Goal: Navigation & Orientation: Find specific page/section

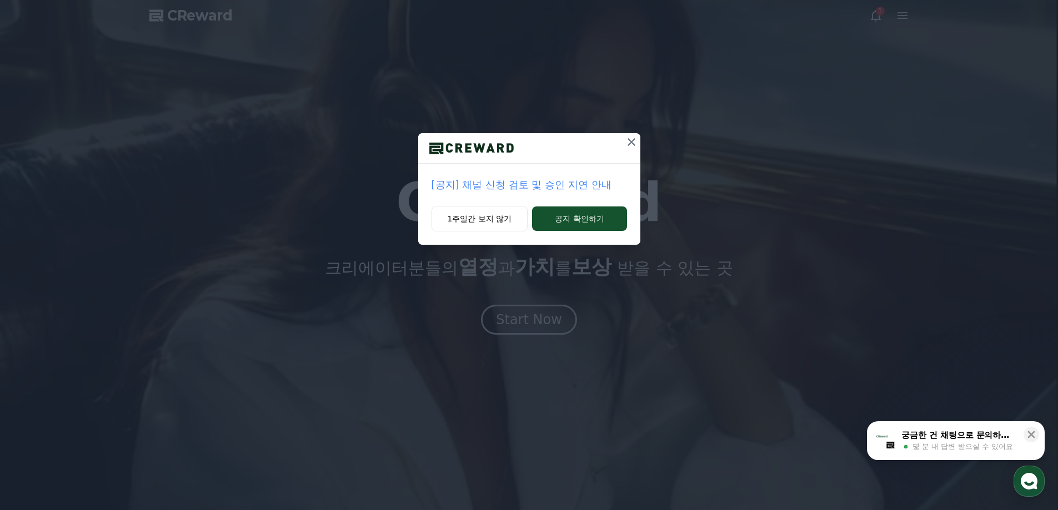
click at [630, 137] on icon at bounding box center [631, 142] width 13 height 13
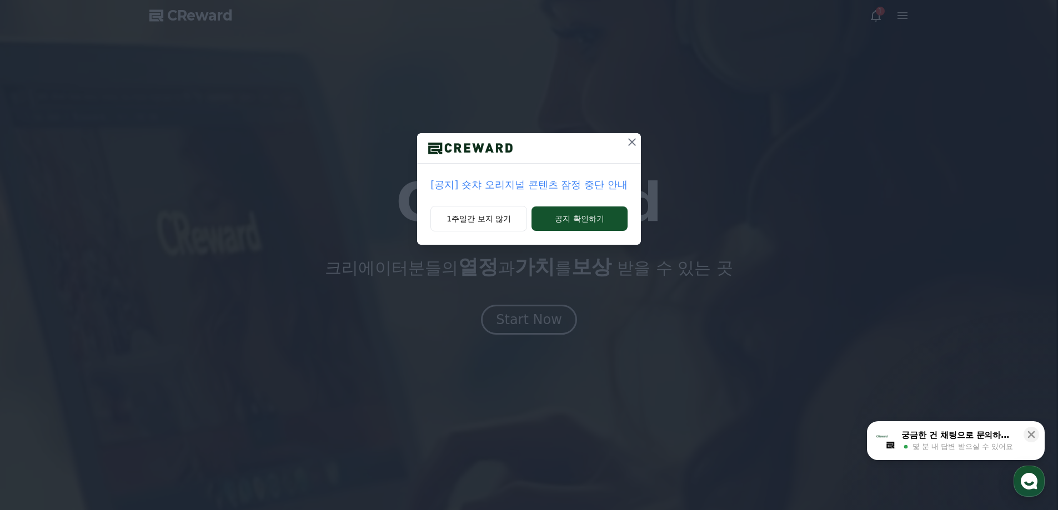
click at [629, 143] on icon at bounding box center [631, 142] width 13 height 13
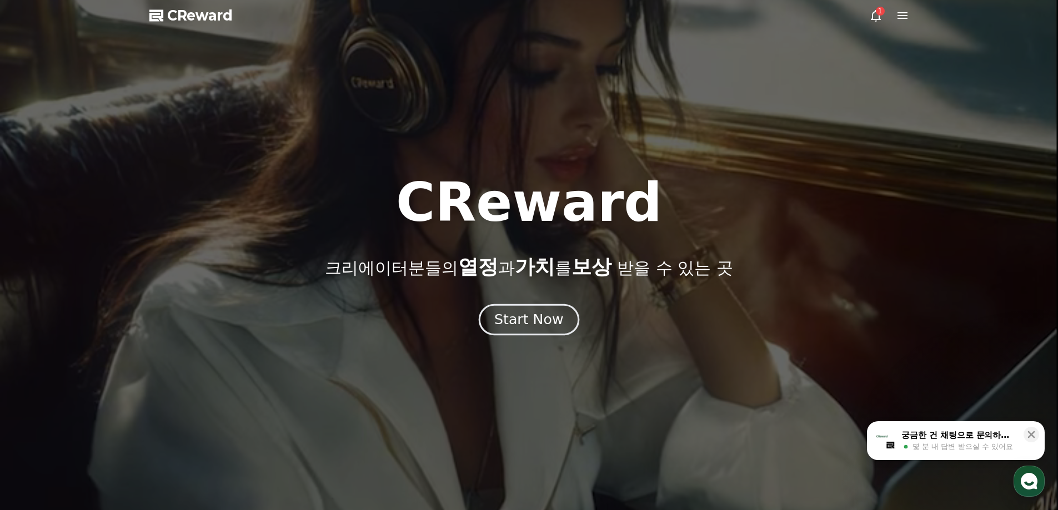
click at [545, 316] on div "Start Now" at bounding box center [528, 319] width 69 height 19
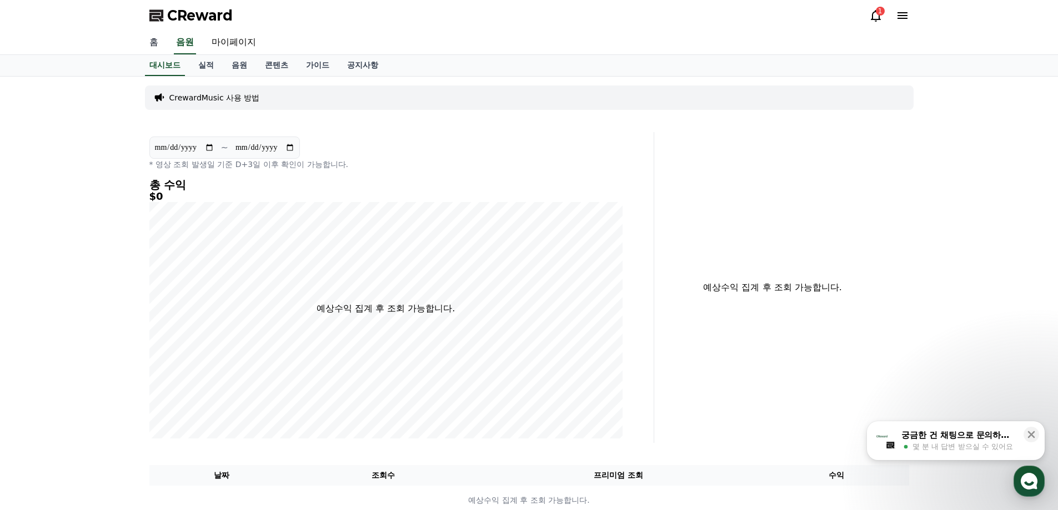
click at [156, 39] on link "홈" at bounding box center [154, 42] width 27 height 23
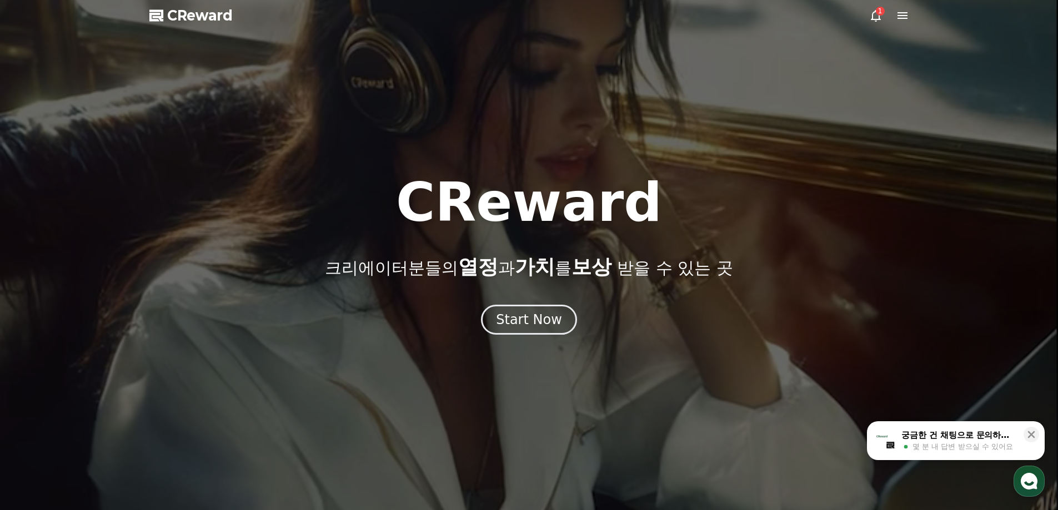
click at [871, 17] on icon at bounding box center [875, 15] width 13 height 13
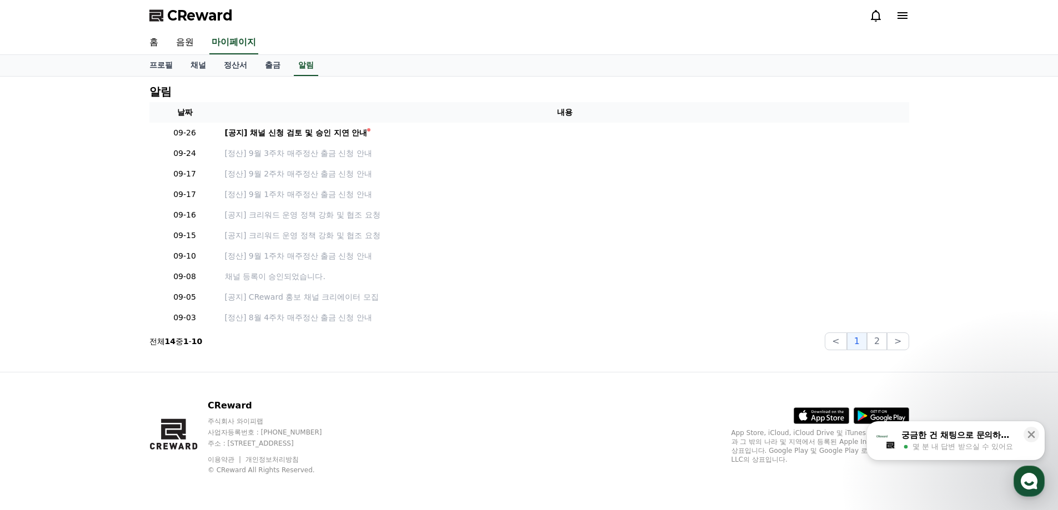
click at [305, 30] on div "CReward" at bounding box center [530, 15] width 778 height 31
click at [182, 43] on link "음원" at bounding box center [185, 42] width 36 height 23
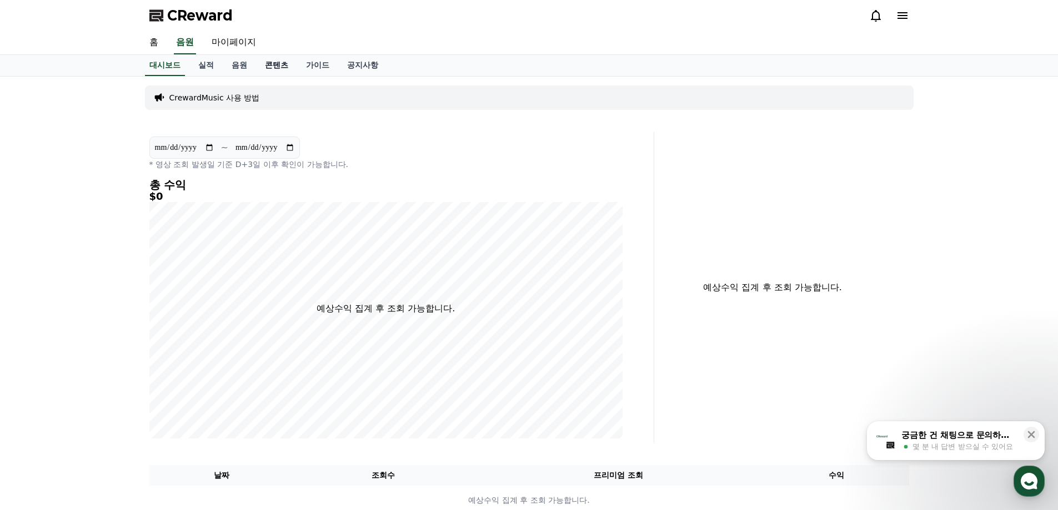
click at [282, 69] on link "콘텐츠" at bounding box center [276, 65] width 41 height 21
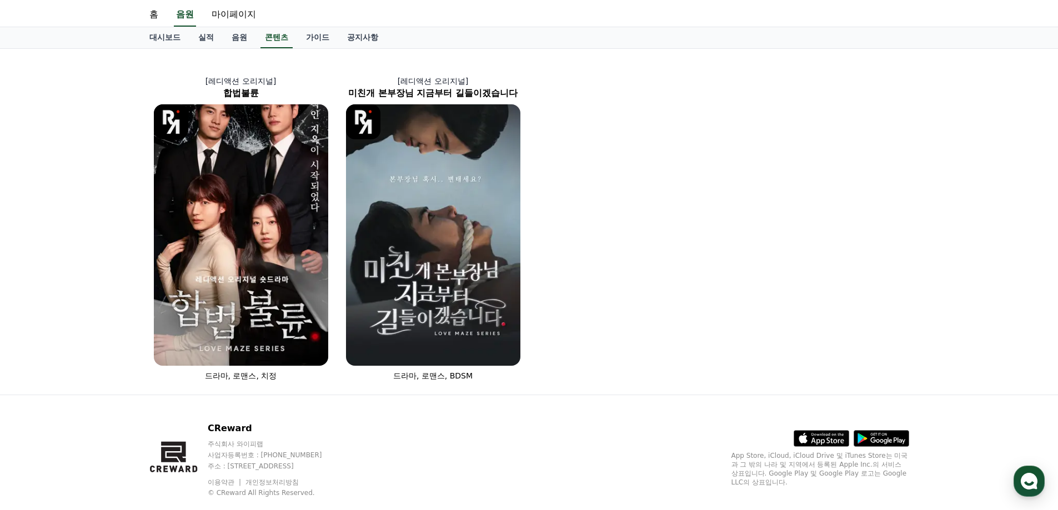
scroll to position [51, 0]
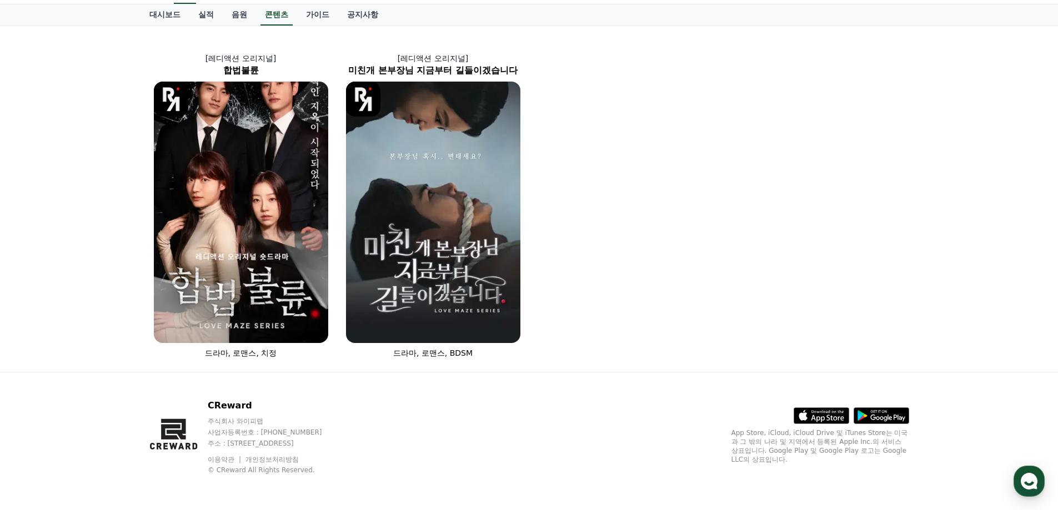
click at [629, 234] on div "[레디액션 오리지널] 합법불륜 드라마, 로맨스, 치정 [레디액션 오리지널] 미친개 본부장님 지금부터 길들이겠습니다 드라마, 로맨스, BDSM" at bounding box center [529, 199] width 769 height 337
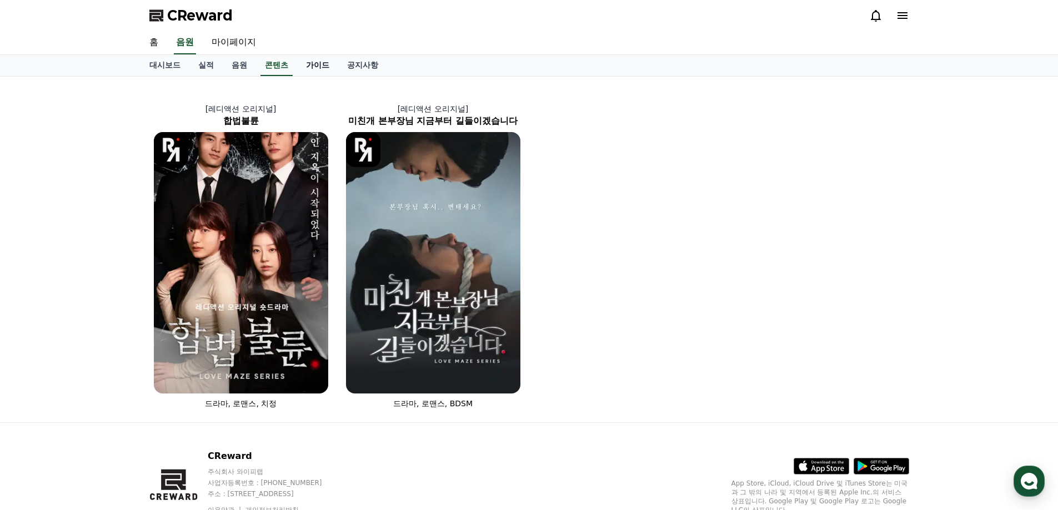
click at [309, 73] on link "가이드" at bounding box center [317, 65] width 41 height 21
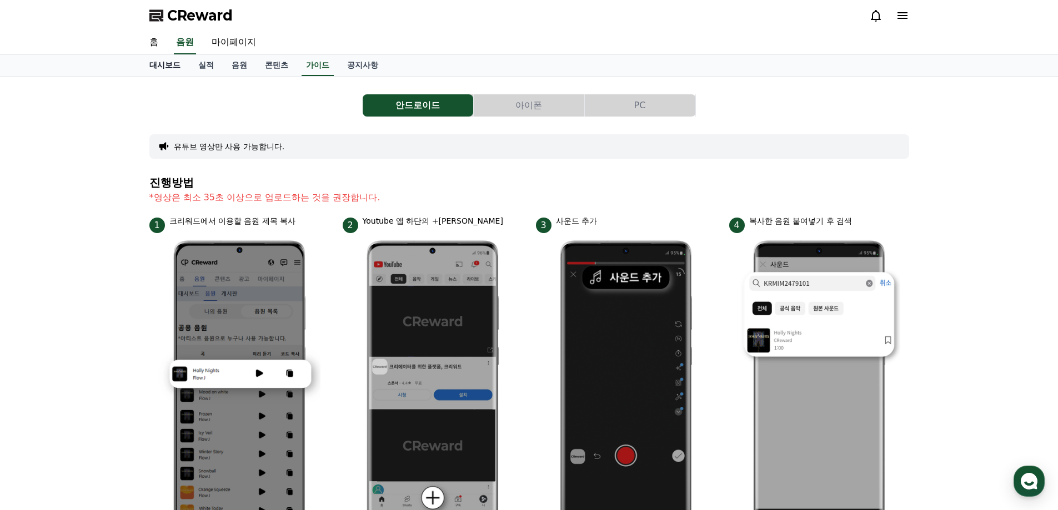
click at [144, 66] on link "대시보드" at bounding box center [165, 65] width 49 height 21
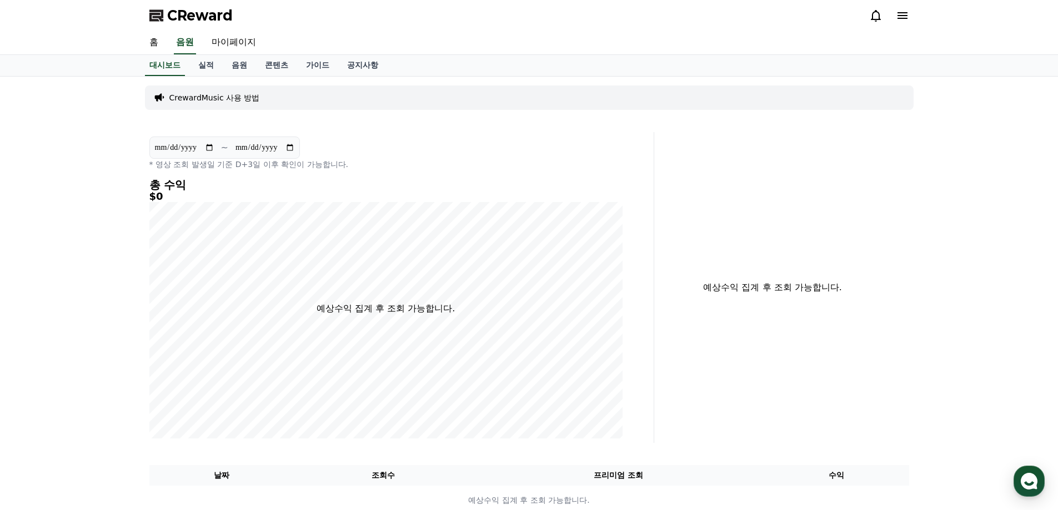
click at [134, 46] on div "홈 음원 마이페이지" at bounding box center [529, 43] width 1058 height 24
click at [163, 42] on link "홈" at bounding box center [154, 42] width 27 height 23
